Goal: Task Accomplishment & Management: Use online tool/utility

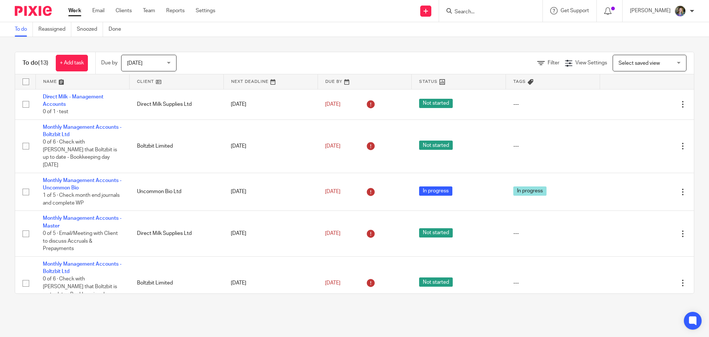
click at [421, 304] on div "To do (13) + Add task Due by [DATE] [DATE] [DATE] [DATE] This week Next week Th…" at bounding box center [354, 172] width 709 height 271
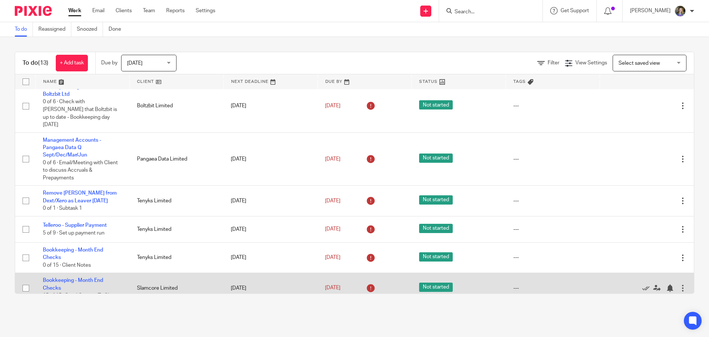
scroll to position [259, 0]
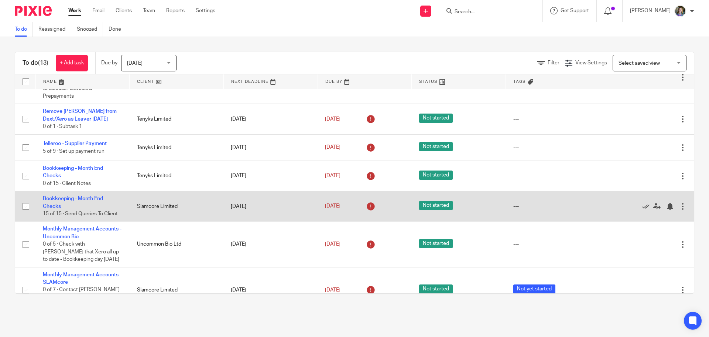
click at [86, 191] on td "Bookkeeping - Month End Checks 15 of 15 · Send Queries To Client" at bounding box center [82, 206] width 94 height 30
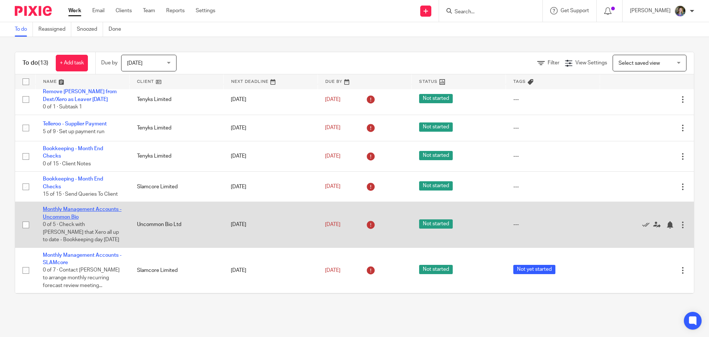
scroll to position [289, 0]
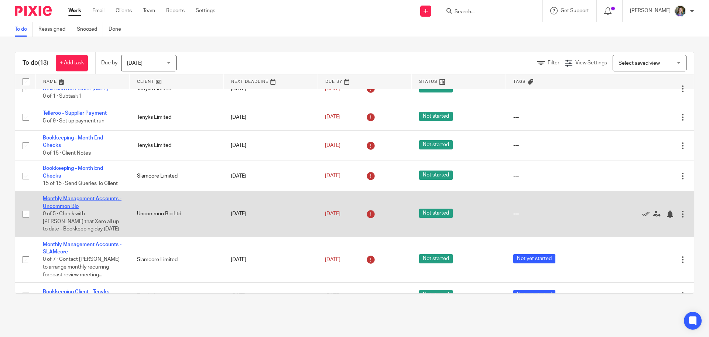
click at [87, 196] on link "Monthly Management Accounts - Uncommon Bio" at bounding box center [82, 202] width 79 height 13
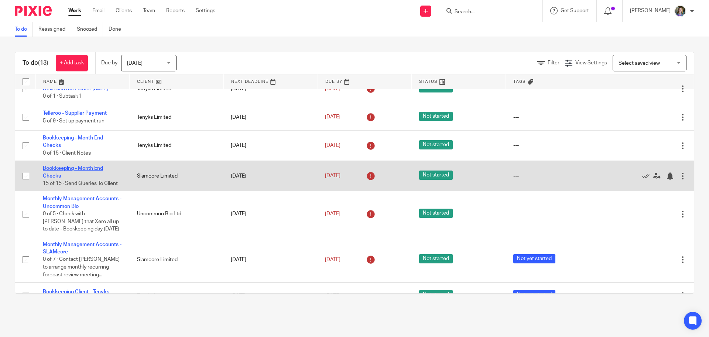
click at [96, 166] on link "Bookkeeping - Month End Checks" at bounding box center [73, 172] width 60 height 13
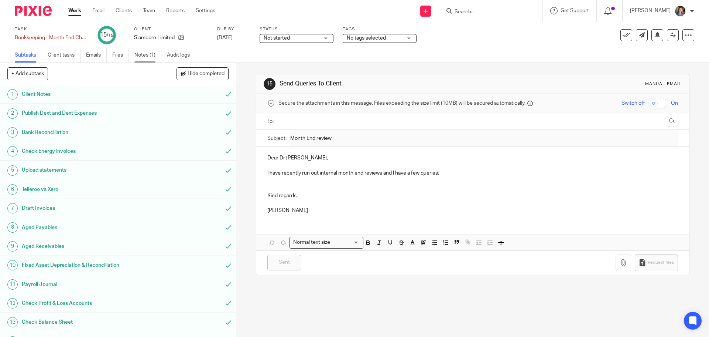
click at [147, 50] on link "Notes (1)" at bounding box center [147, 55] width 27 height 14
